Goal: Transaction & Acquisition: Purchase product/service

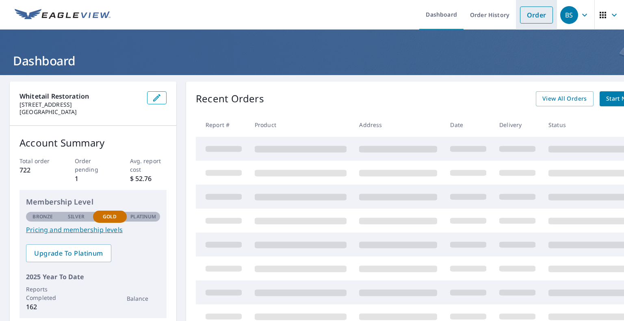
click at [532, 19] on link "Order" at bounding box center [536, 14] width 33 height 17
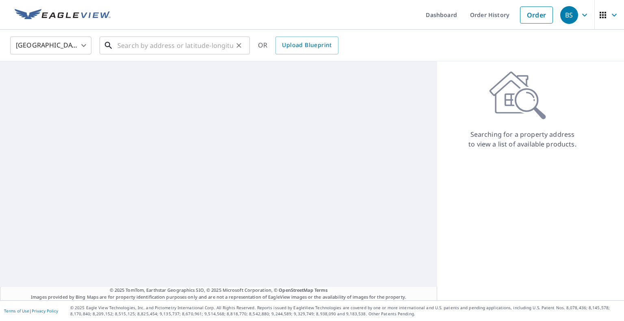
click at [158, 46] on input "text" at bounding box center [175, 45] width 116 height 23
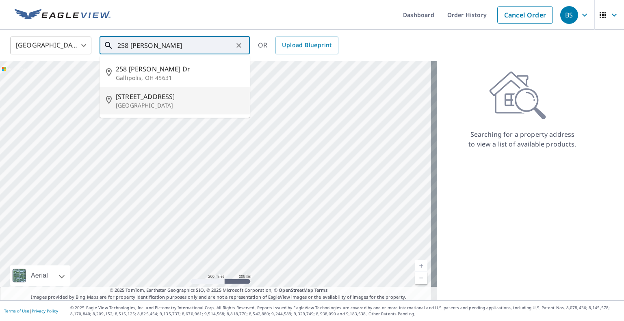
click at [148, 100] on span "[STREET_ADDRESS]" at bounding box center [180, 97] width 128 height 10
type input "[STREET_ADDRESS]"
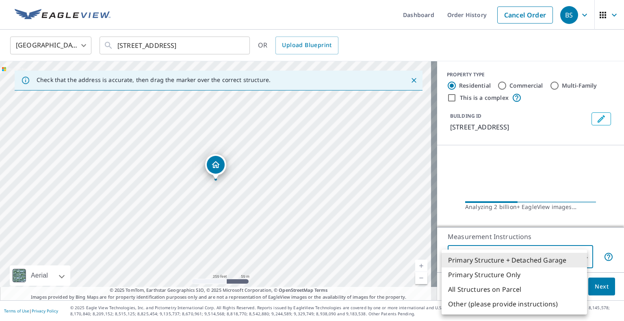
click at [578, 257] on body "BS BS Dashboard Order History Cancel Order BS [GEOGRAPHIC_DATA] [GEOGRAPHIC_DAT…" at bounding box center [312, 160] width 624 height 321
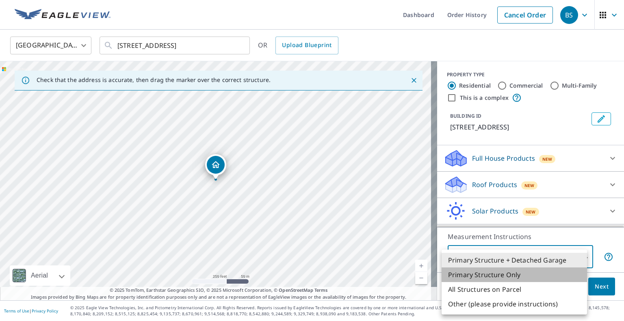
click at [526, 274] on li "Primary Structure Only" at bounding box center [513, 275] width 145 height 15
type input "2"
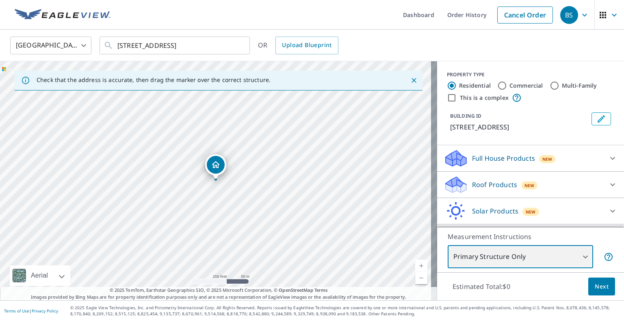
scroll to position [32, 0]
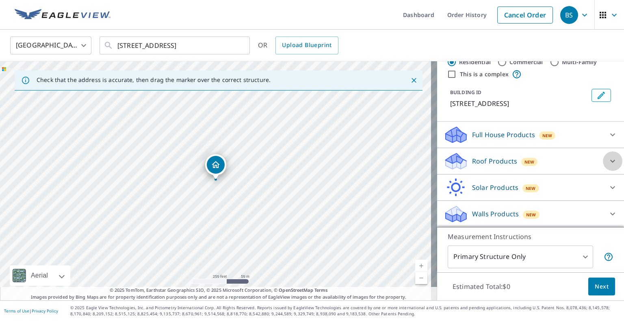
click at [607, 162] on icon at bounding box center [612, 161] width 10 height 10
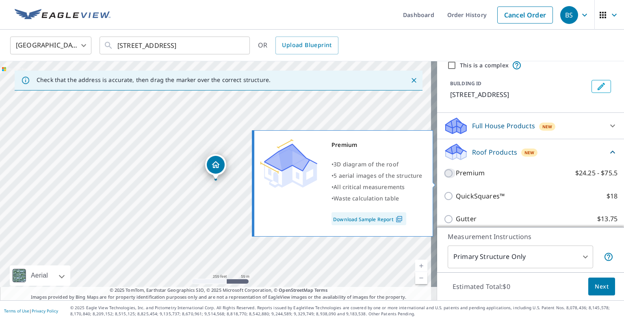
click at [443, 178] on input "Premium $24.25 - $75.5" at bounding box center [449, 174] width 12 height 10
checkbox input "true"
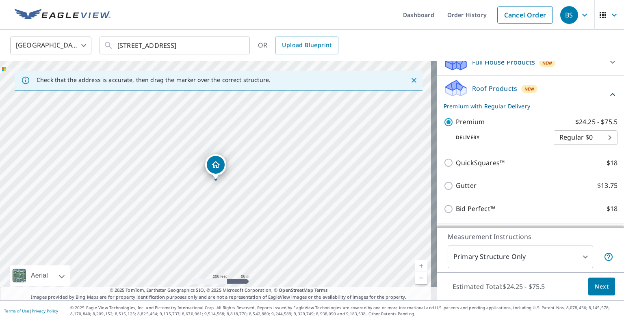
scroll to position [101, 0]
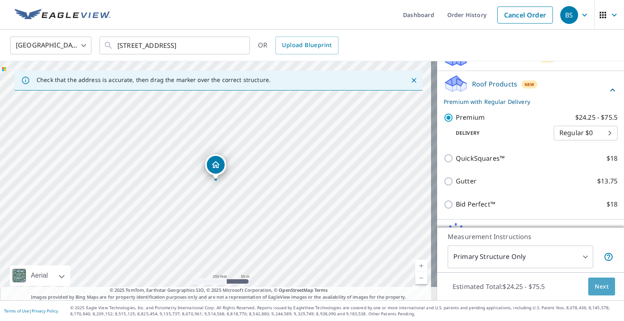
click at [600, 288] on span "Next" at bounding box center [601, 287] width 14 height 10
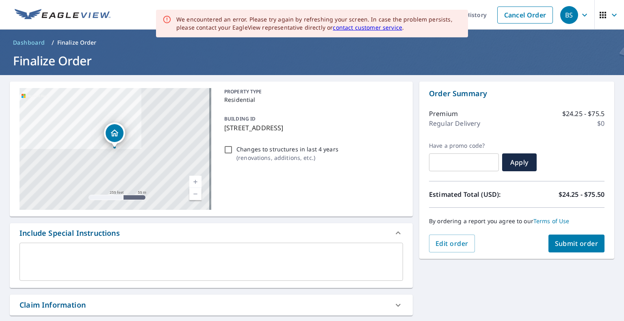
scroll to position [13, 0]
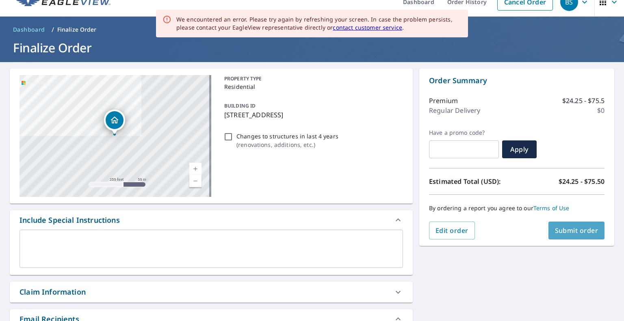
click at [586, 236] on button "Submit order" at bounding box center [576, 231] width 56 height 18
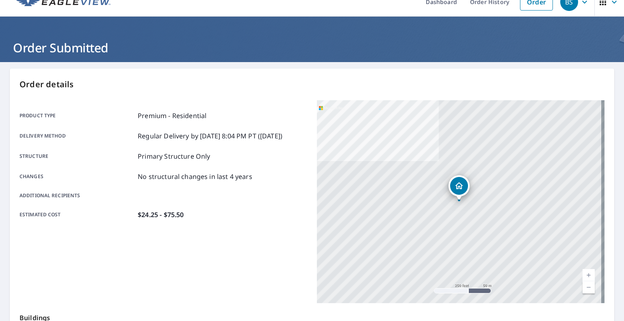
scroll to position [29, 0]
